Goal: Task Accomplishment & Management: Manage account settings

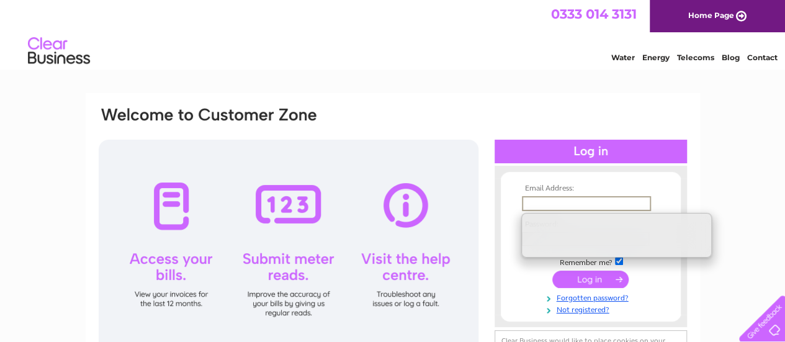
click at [546, 199] on input "text" at bounding box center [586, 203] width 129 height 15
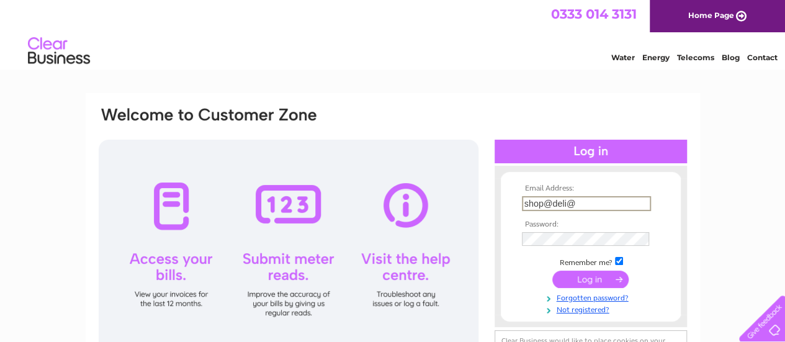
click at [550, 207] on input "shop@deli@" at bounding box center [586, 203] width 129 height 15
click at [608, 207] on input "shopatdeli@" at bounding box center [586, 203] width 129 height 15
type input "shop@deliat80.co.uk"
click at [594, 280] on input "submit" at bounding box center [590, 279] width 76 height 17
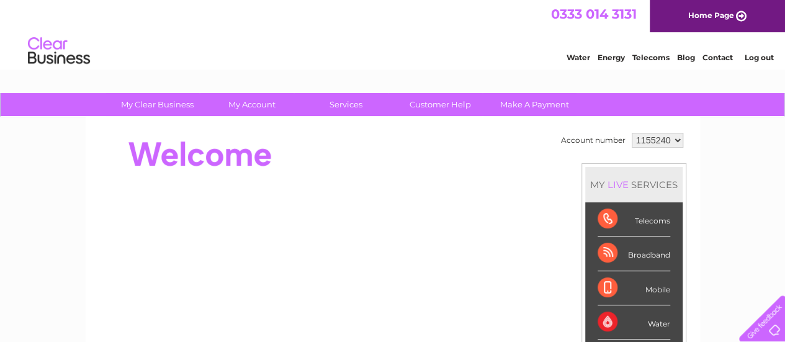
drag, startPoint x: 669, startPoint y: 138, endPoint x: 635, endPoint y: 148, distance: 34.9
click at [635, 148] on td "1155240" at bounding box center [657, 140] width 58 height 21
click at [631, 133] on select "1155240" at bounding box center [656, 140] width 51 height 15
click at [645, 145] on select "1155240" at bounding box center [656, 140] width 51 height 15
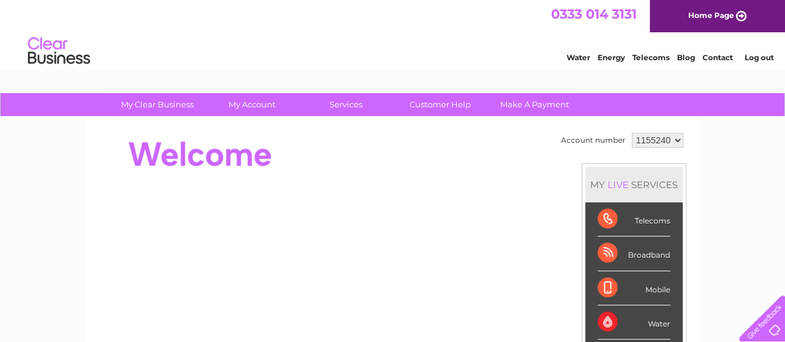
click at [645, 145] on select "1155240" at bounding box center [656, 140] width 51 height 15
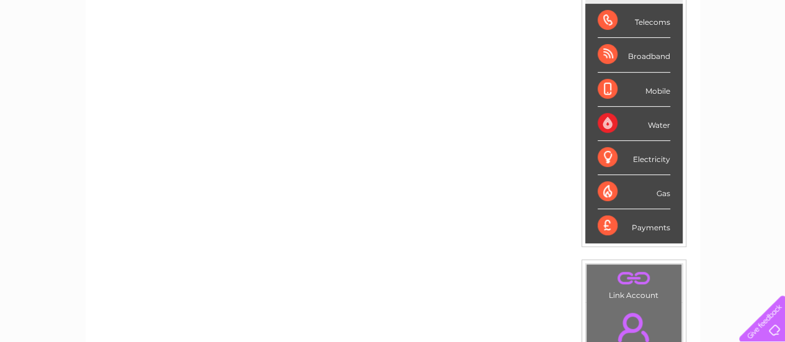
scroll to position [125, 0]
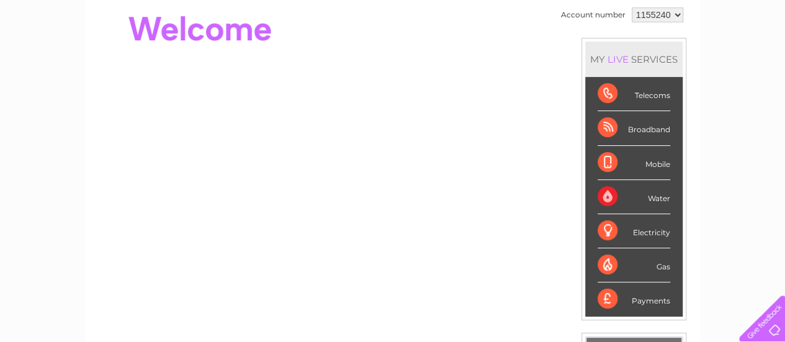
click at [651, 301] on div "Payments" at bounding box center [633, 298] width 73 height 33
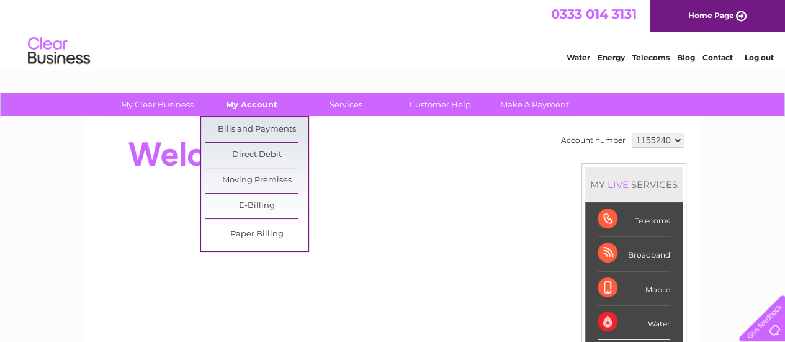
click at [238, 97] on link "My Account" at bounding box center [251, 104] width 102 height 23
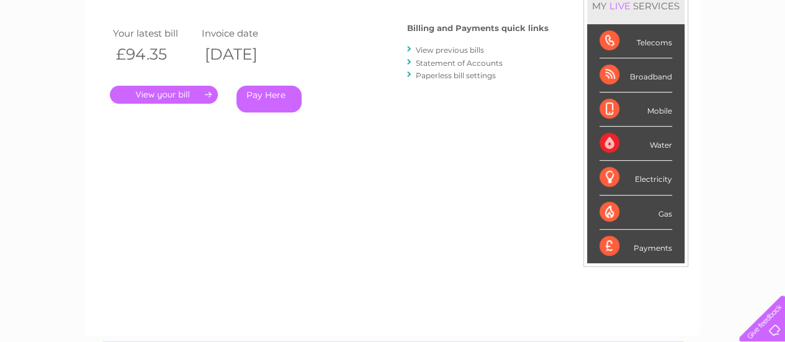
scroll to position [206, 0]
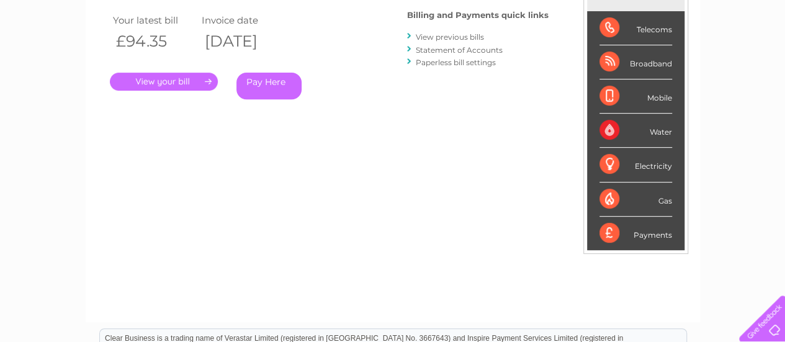
click at [459, 37] on link "View previous bills" at bounding box center [450, 36] width 68 height 9
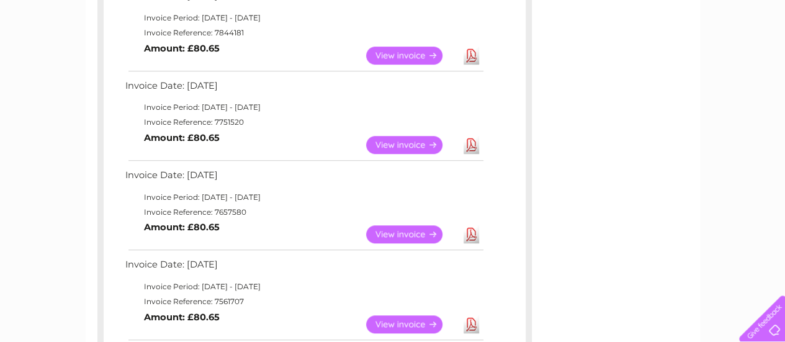
scroll to position [425, 0]
click at [411, 140] on link "View" at bounding box center [411, 144] width 91 height 18
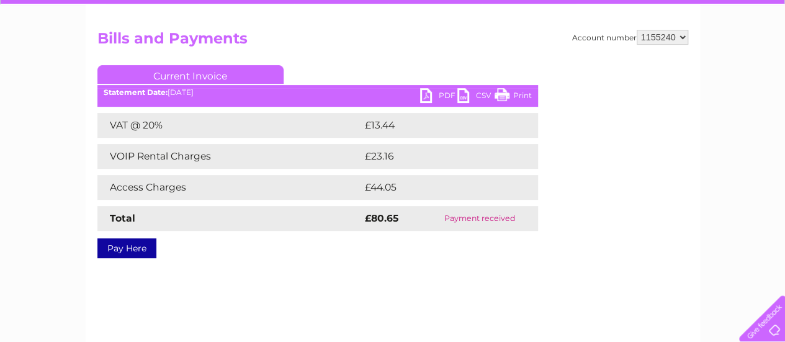
scroll to position [113, 0]
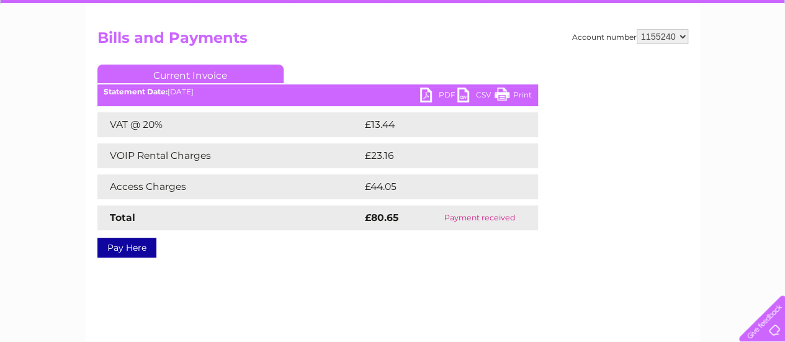
click at [437, 96] on link "PDF" at bounding box center [438, 96] width 37 height 18
